Goal: Use online tool/utility: Utilize a website feature to perform a specific function

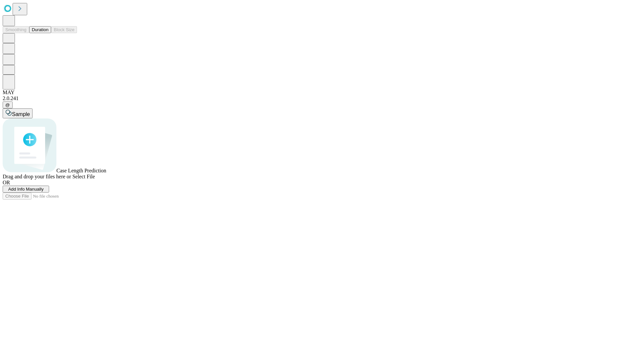
click at [48, 33] on button "Duration" at bounding box center [40, 29] width 22 height 7
click at [30, 111] on span "Sample" at bounding box center [21, 114] width 18 height 6
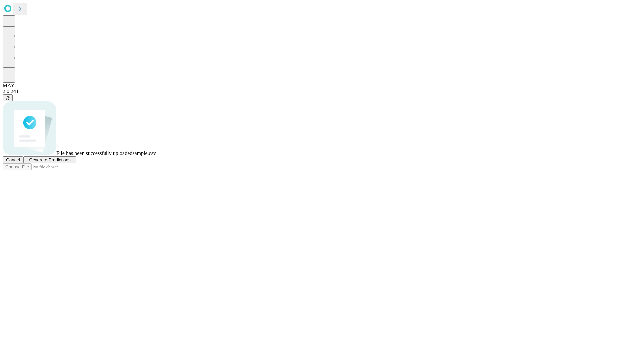
click at [70, 162] on span "Generate Predictions" at bounding box center [49, 160] width 41 height 5
